Goal: Transaction & Acquisition: Purchase product/service

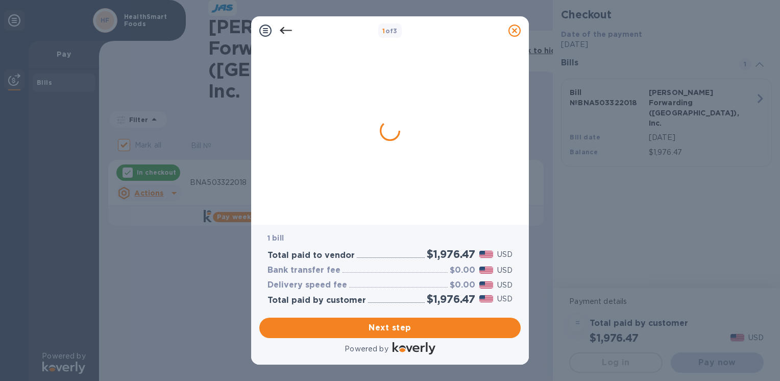
checkbox input "false"
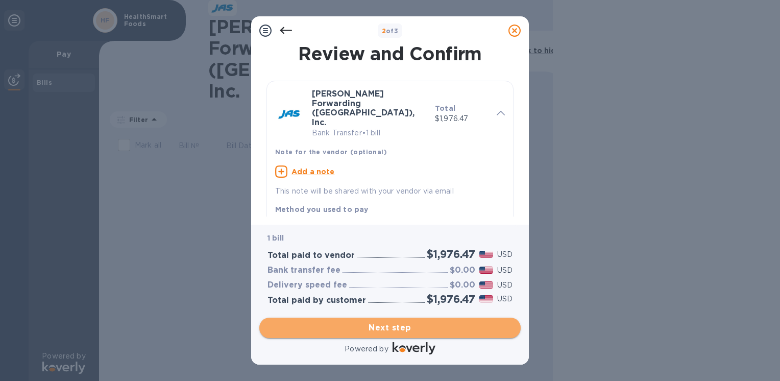
click at [406, 325] on span "Next step" at bounding box center [389, 328] width 245 height 12
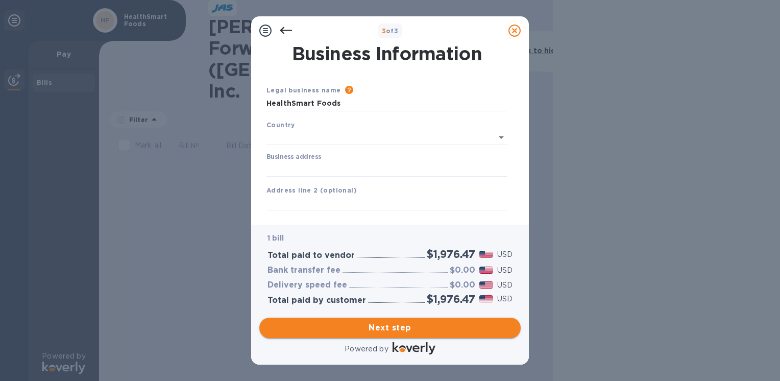
type input "[GEOGRAPHIC_DATA]"
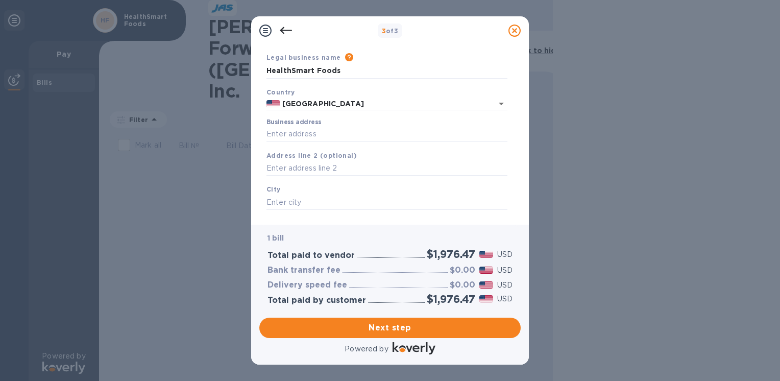
scroll to position [51, 0]
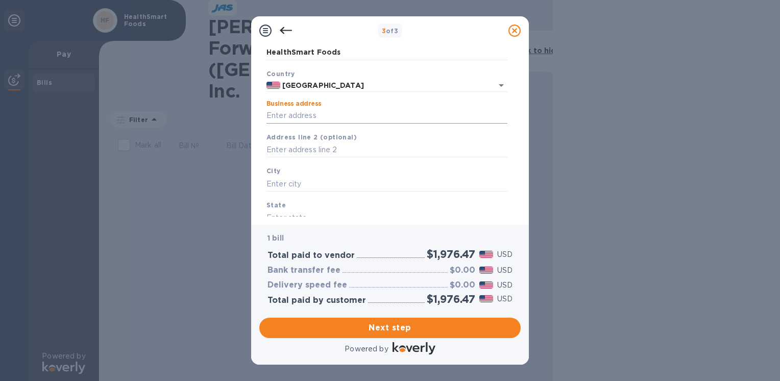
click at [378, 111] on input "Business address" at bounding box center [386, 115] width 241 height 15
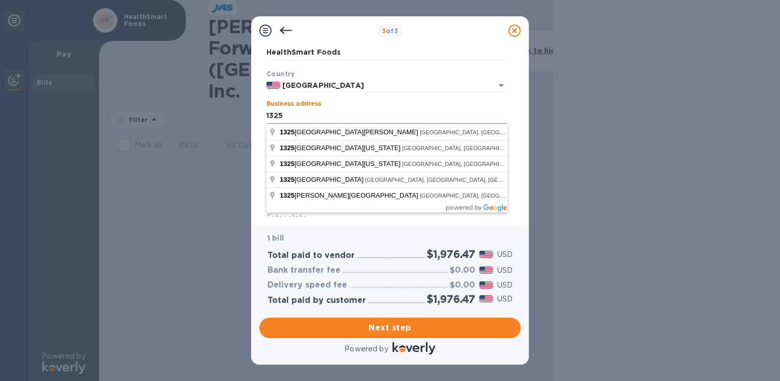
scroll to position [0, 0]
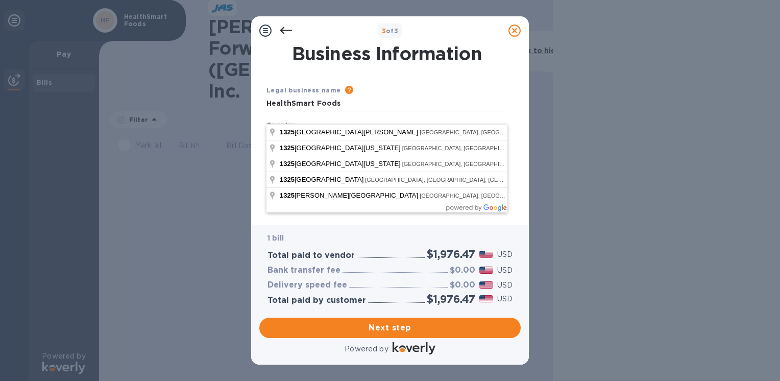
type input "[STREET_ADDRESS][PERSON_NAME]"
type input "47715"
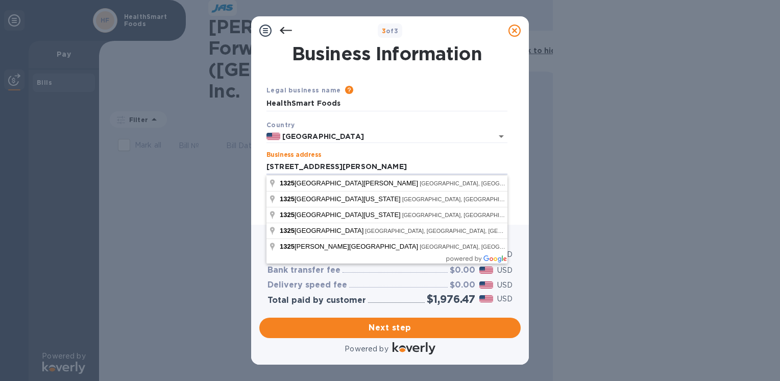
scroll to position [51, 0]
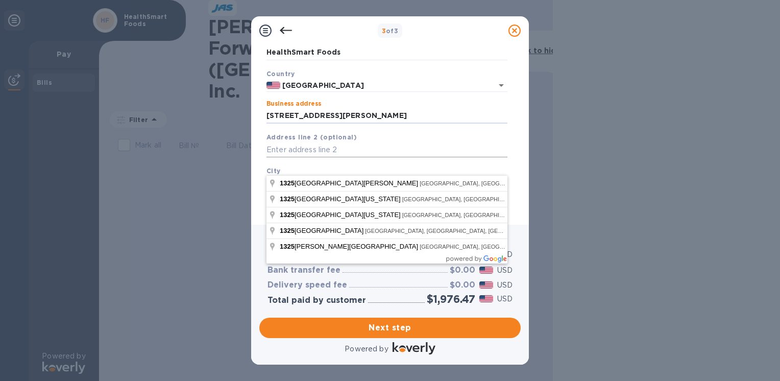
click at [378, 155] on input "text" at bounding box center [386, 149] width 241 height 15
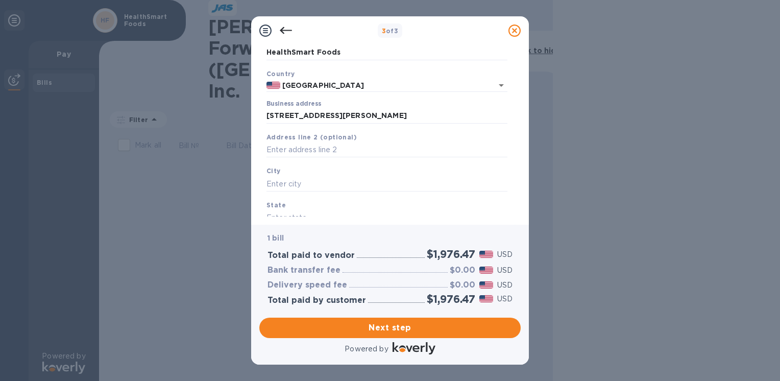
click at [376, 176] on div "City" at bounding box center [386, 178] width 249 height 34
click at [372, 185] on input "text" at bounding box center [386, 183] width 241 height 15
type input "e"
type input "[GEOGRAPHIC_DATA]"
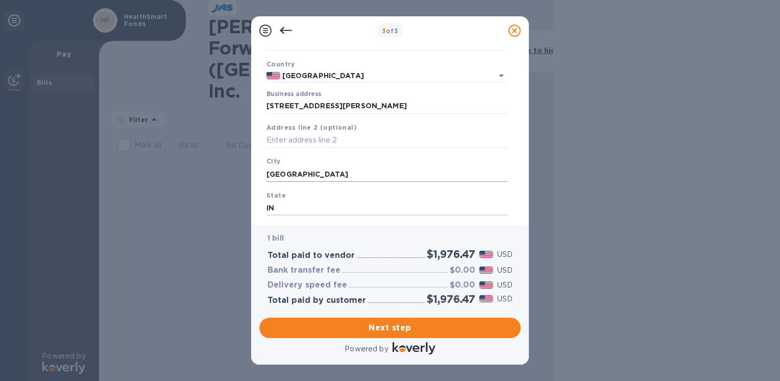
type input "IN"
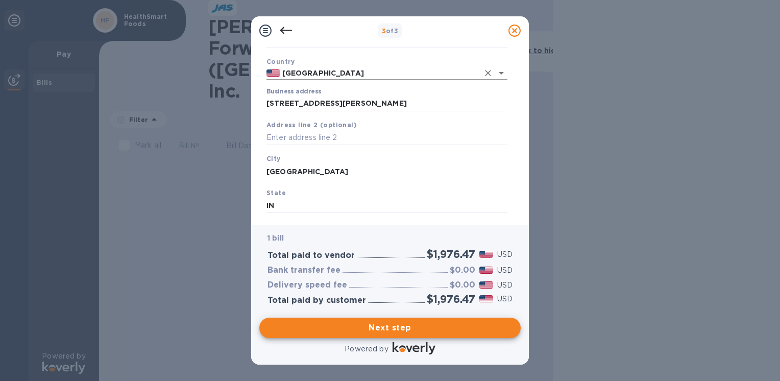
scroll to position [0, 0]
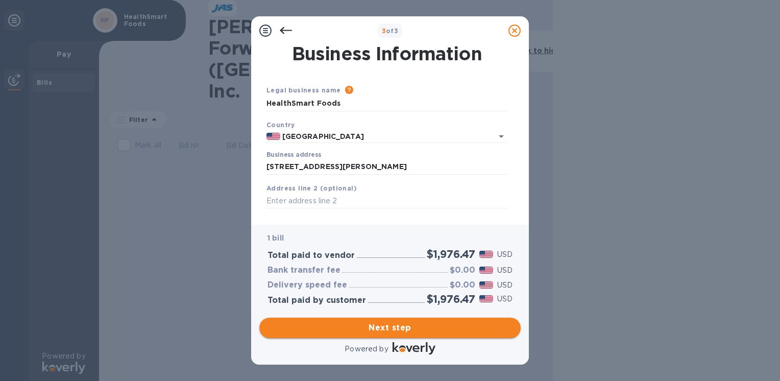
click at [421, 332] on span "Next step" at bounding box center [389, 328] width 245 height 12
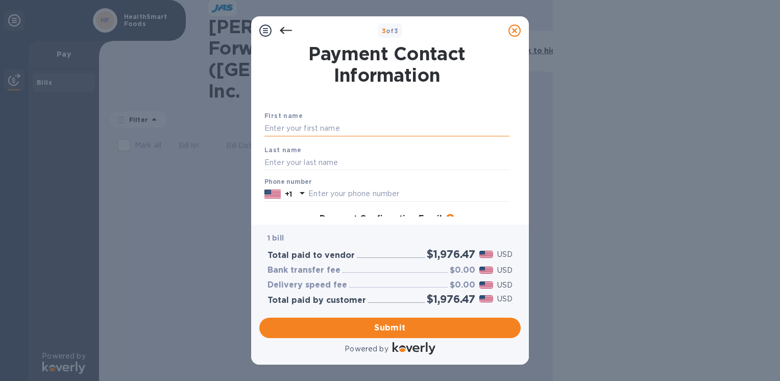
click at [388, 126] on input "text" at bounding box center [386, 128] width 245 height 15
type input "e"
type input "[PERSON_NAME]"
type input "s"
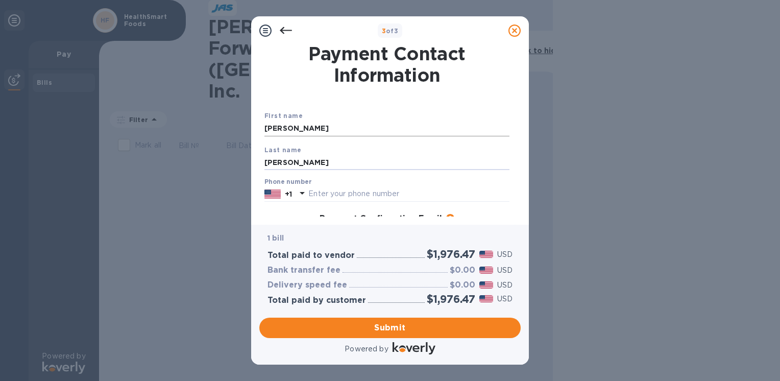
type input "[PERSON_NAME]"
type input "8124714111"
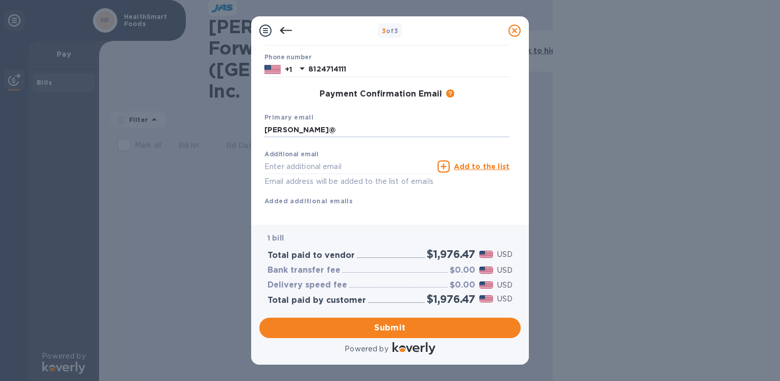
type input "[PERSON_NAME][EMAIL_ADDRESS][DOMAIN_NAME]"
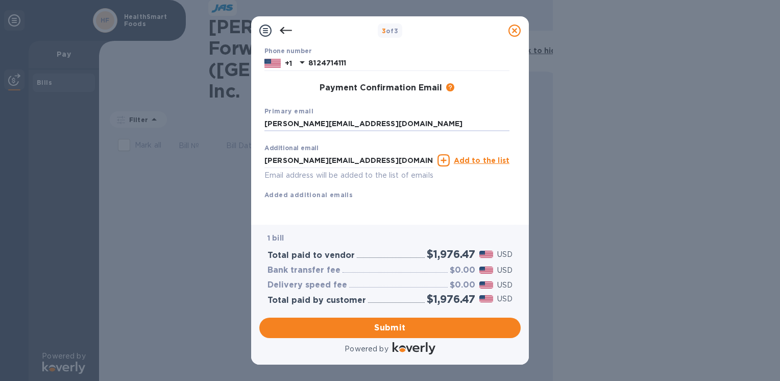
scroll to position [143, 0]
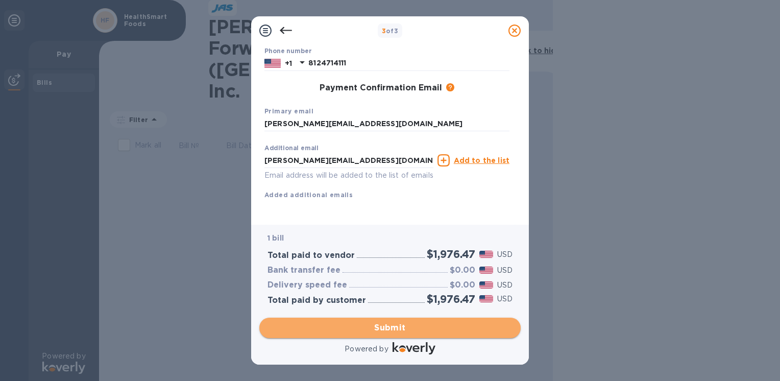
click at [376, 330] on span "Submit" at bounding box center [389, 328] width 245 height 12
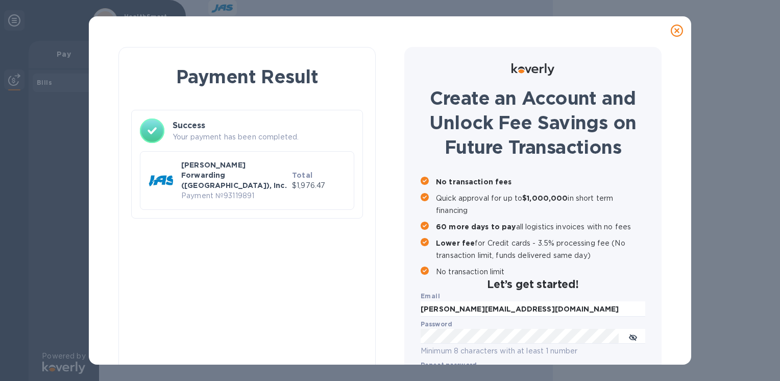
scroll to position [0, 0]
